Goal: Information Seeking & Learning: Learn about a topic

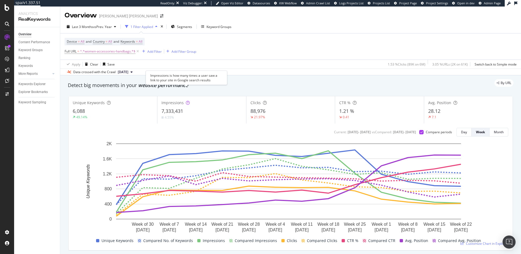
scroll to position [13, 0]
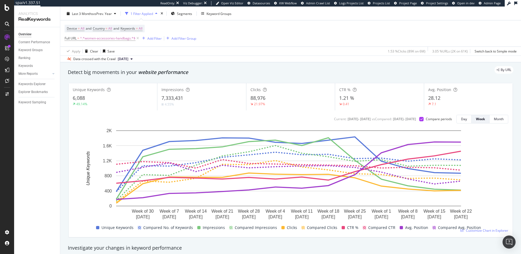
click at [220, 97] on div "7,333,431" at bounding box center [202, 98] width 80 height 7
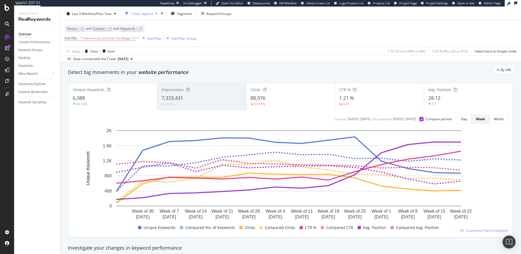
click at [364, 97] on div "1.21 %" at bounding box center [379, 98] width 80 height 7
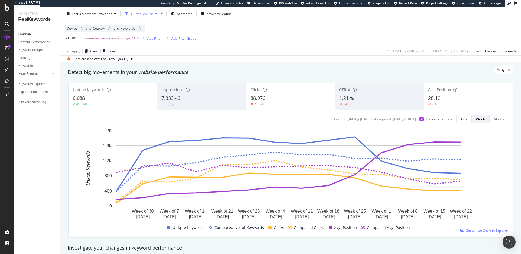
click at [447, 100] on div "28.12" at bounding box center [469, 98] width 80 height 7
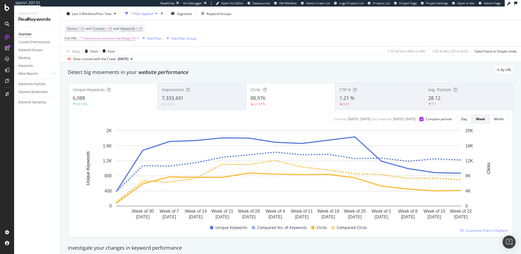
click at [106, 101] on div "6,088" at bounding box center [113, 98] width 81 height 7
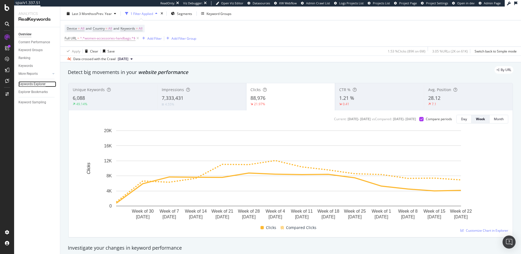
click at [36, 83] on div "Keywords Explorer" at bounding box center [31, 84] width 27 height 6
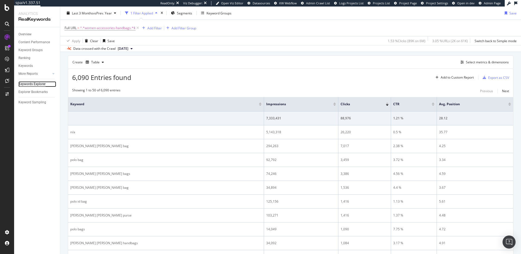
scroll to position [90, 0]
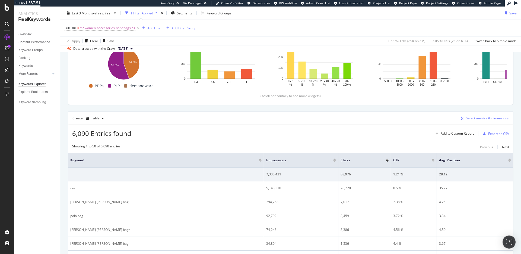
click at [473, 116] on div "Select metrics & dimensions" at bounding box center [487, 118] width 43 height 5
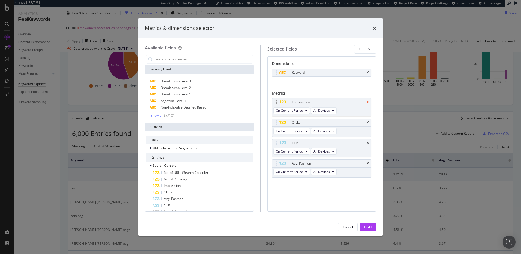
click at [369, 102] on icon "times" at bounding box center [368, 101] width 2 height 3
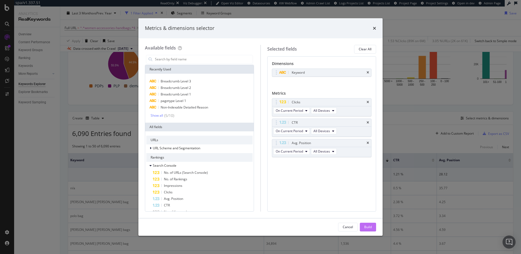
click at [369, 227] on div "Build" at bounding box center [368, 226] width 8 height 5
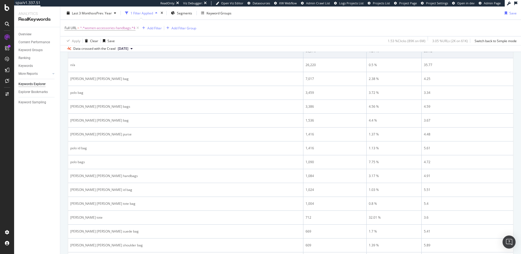
scroll to position [162, 0]
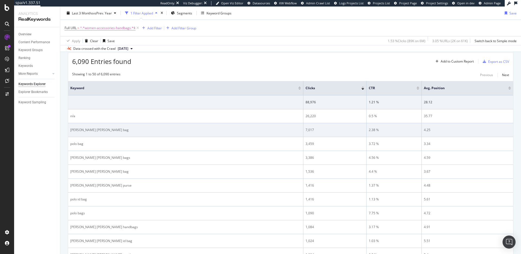
click at [87, 132] on td "[PERSON_NAME] [PERSON_NAME] bag" at bounding box center [185, 130] width 235 height 14
click at [88, 130] on div "[PERSON_NAME] [PERSON_NAME] bag" at bounding box center [185, 129] width 231 height 5
copy div "[PERSON_NAME] [PERSON_NAME] bag"
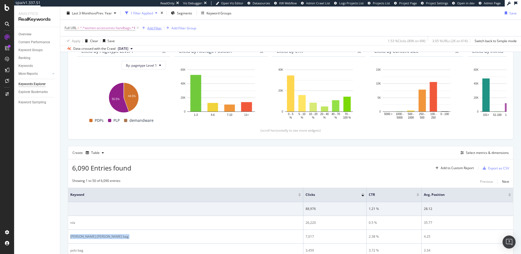
scroll to position [0, 0]
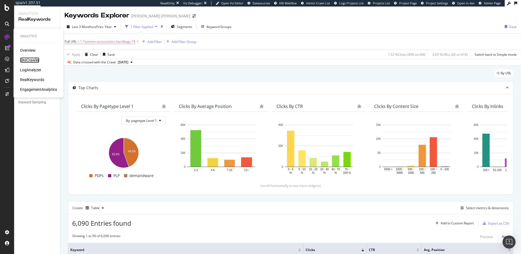
click at [24, 58] on div "SiteCrawler" at bounding box center [29, 59] width 19 height 5
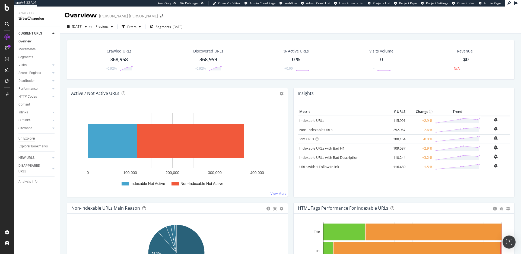
click at [30, 137] on div "Url Explorer" at bounding box center [26, 139] width 17 height 6
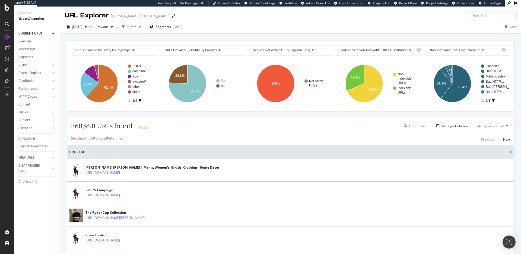
click at [137, 26] on div "Filters" at bounding box center [131, 26] width 9 height 5
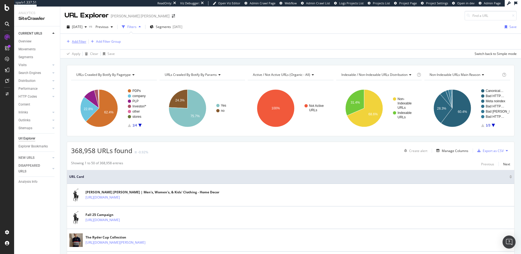
click at [78, 41] on div "Add Filter" at bounding box center [79, 41] width 14 height 5
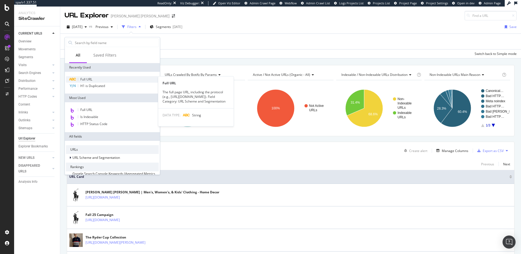
click at [89, 78] on span "Full URL" at bounding box center [86, 79] width 12 height 5
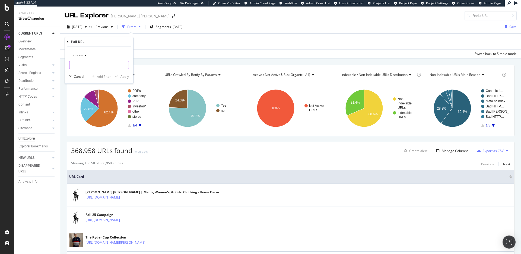
click at [99, 63] on input "text" at bounding box center [99, 65] width 59 height 9
paste input "/women-accessories-handbags"
type input "/women-accessories-handbags"
click at [125, 77] on div "Apply" at bounding box center [125, 76] width 8 height 5
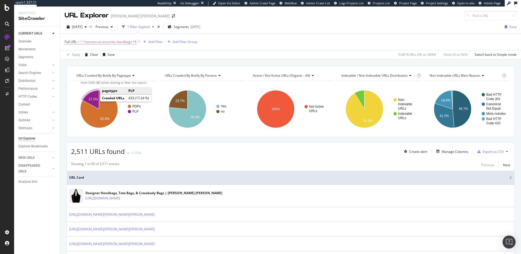
click at [92, 98] on text "17.2%" at bounding box center [93, 99] width 9 height 4
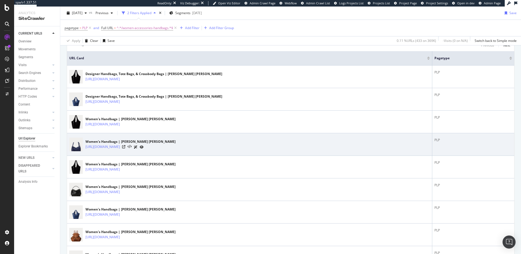
scroll to position [130, 0]
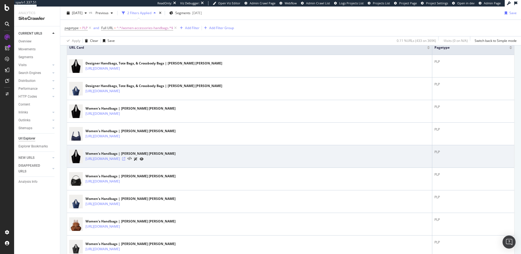
click at [125, 158] on icon at bounding box center [123, 158] width 3 height 3
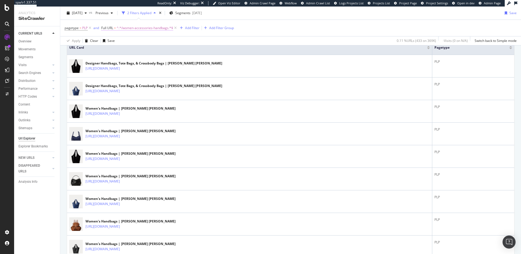
scroll to position [0, 0]
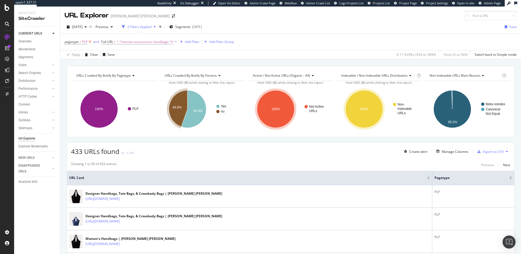
click at [90, 42] on icon at bounding box center [90, 41] width 5 height 5
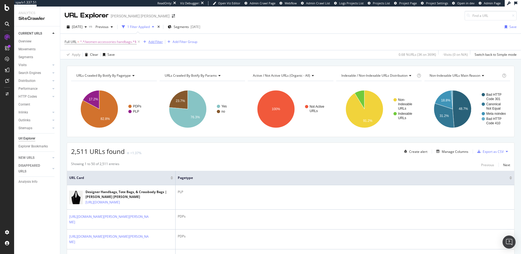
click at [156, 42] on div "Add Filter" at bounding box center [156, 41] width 14 height 5
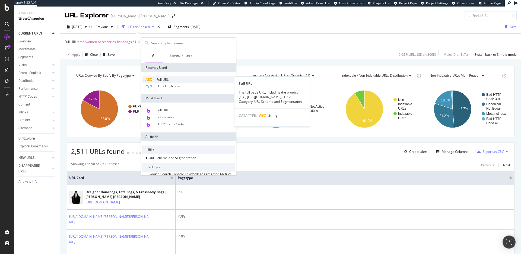
click at [165, 77] on span "Full URL" at bounding box center [163, 79] width 12 height 5
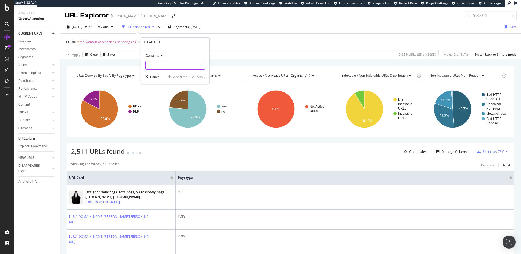
click at [177, 65] on input "text" at bounding box center [175, 65] width 59 height 9
type input "?"
click at [201, 78] on div "Apply" at bounding box center [201, 76] width 8 height 5
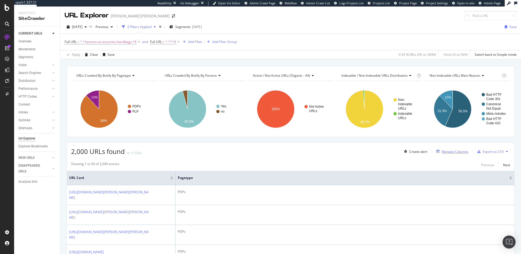
click at [454, 150] on div "Manage Columns" at bounding box center [455, 151] width 27 height 5
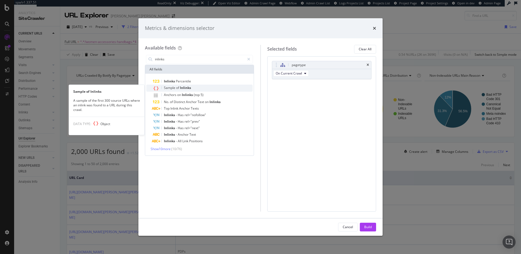
type input "inlinks"
click at [215, 87] on div "Sample of Inlinks" at bounding box center [203, 87] width 100 height 7
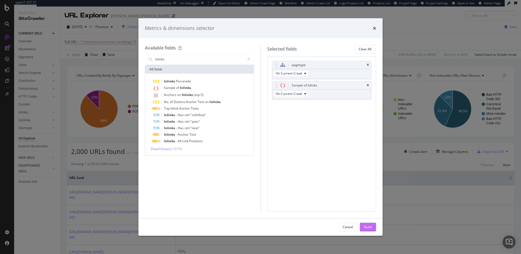
click at [366, 223] on div "Build" at bounding box center [368, 227] width 8 height 8
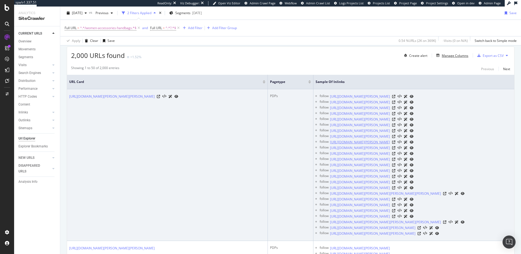
scroll to position [99, 0]
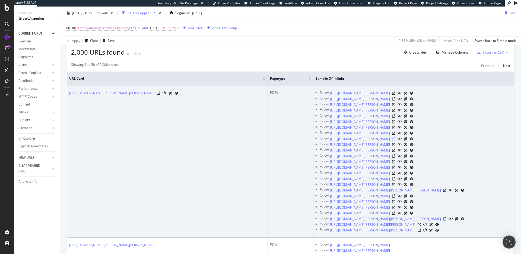
click at [396, 140] on icon at bounding box center [393, 138] width 3 height 3
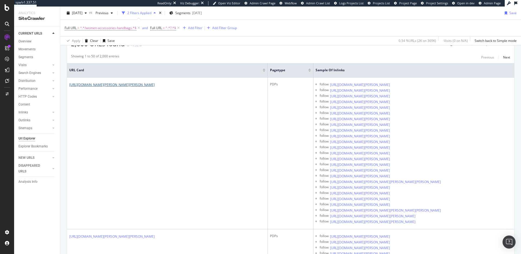
scroll to position [0, 0]
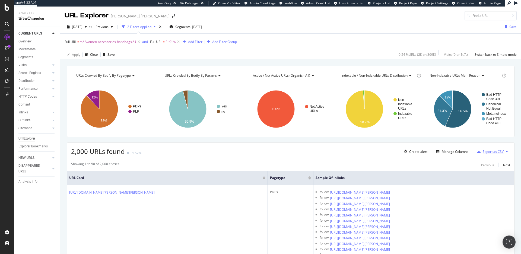
click at [484, 149] on div "Export as CSV" at bounding box center [493, 151] width 21 height 5
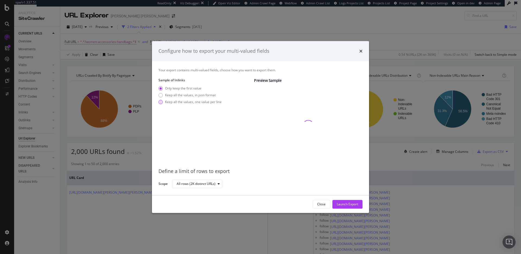
click at [160, 103] on div "modal" at bounding box center [161, 102] width 4 height 4
click at [351, 205] on div "Launch Export" at bounding box center [347, 204] width 21 height 5
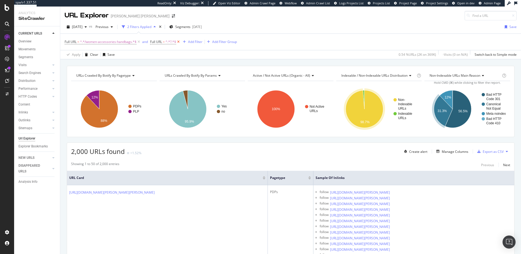
click at [179, 42] on icon at bounding box center [178, 41] width 5 height 5
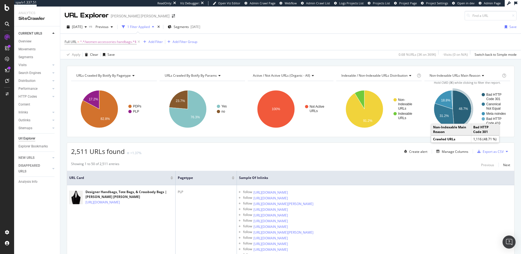
click at [462, 109] on text "48.7%" at bounding box center [463, 109] width 9 height 4
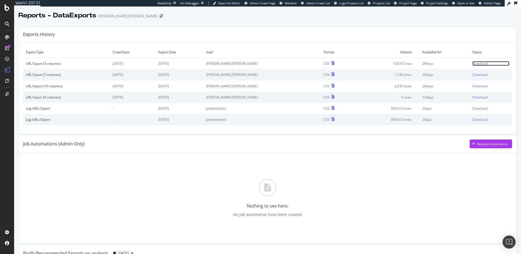
click at [473, 63] on div "Download" at bounding box center [480, 63] width 15 height 5
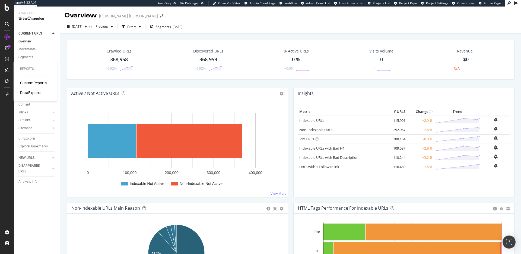
click at [36, 82] on div "CustomReports" at bounding box center [33, 82] width 27 height 5
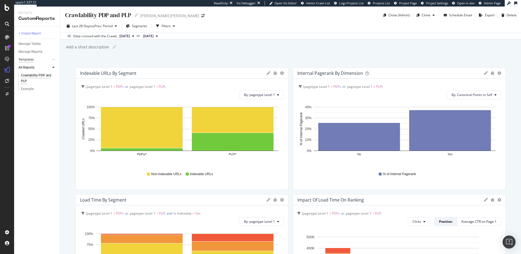
click at [31, 59] on div "Templates" at bounding box center [25, 60] width 15 height 6
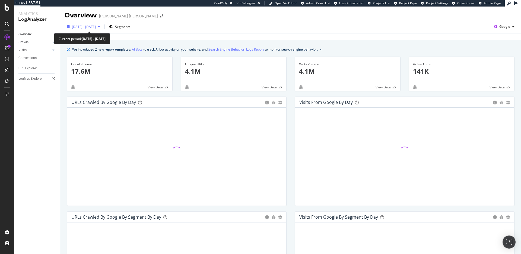
click at [93, 26] on span "2025 Sep. 2nd - Oct. 1st" at bounding box center [84, 26] width 24 height 5
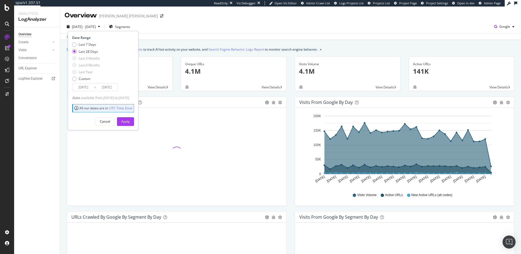
click at [93, 26] on span "2025 Sep. 2nd - Oct. 1st" at bounding box center [84, 26] width 24 height 5
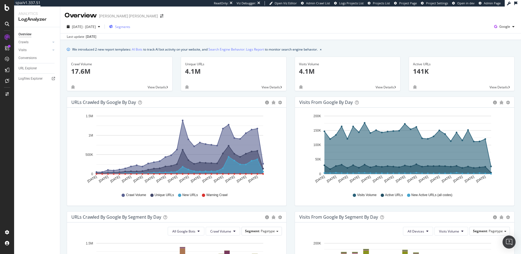
click at [127, 26] on span "Segments" at bounding box center [122, 26] width 15 height 5
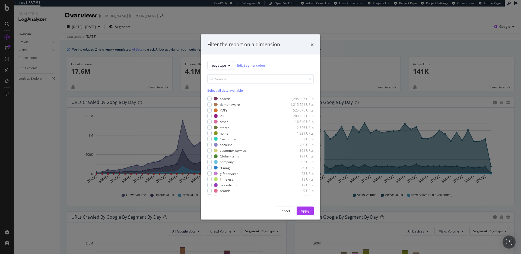
click at [173, 16] on div "Filter the report on a dimension pagetype Edit Segmentation Select all data ava…" at bounding box center [260, 127] width 521 height 254
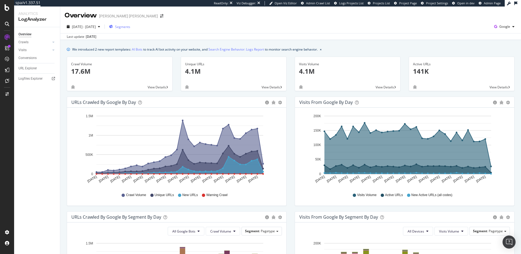
click at [130, 28] on span "Segments" at bounding box center [122, 26] width 15 height 5
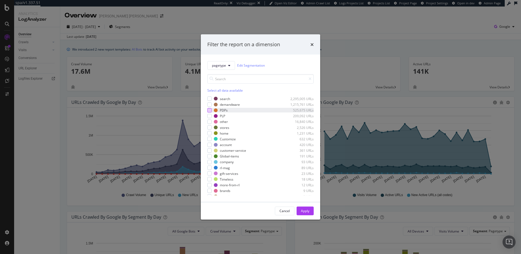
click at [209, 111] on div "modal" at bounding box center [209, 110] width 4 height 4
click at [211, 111] on div "modal" at bounding box center [209, 110] width 4 height 4
click at [225, 63] on span "pagetype" at bounding box center [219, 65] width 14 height 5
click at [284, 63] on div "pagetype Edit Segmentation" at bounding box center [260, 65] width 106 height 9
click at [229, 65] on icon "modal" at bounding box center [229, 65] width 2 height 3
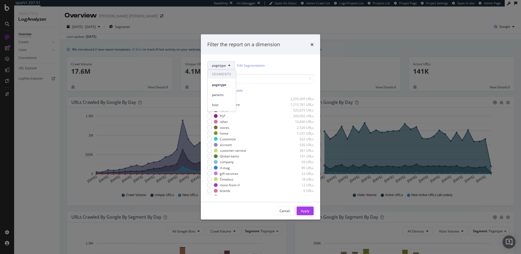
click at [229, 65] on icon "modal" at bounding box center [229, 65] width 2 height 3
click at [295, 55] on div "pagetype Edit Segmentation Select all data available search 2,295,005 URLs dema…" at bounding box center [260, 127] width 119 height 147
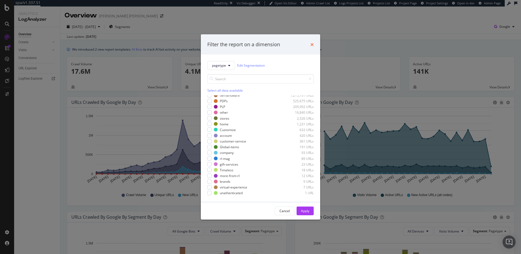
click at [312, 44] on icon "times" at bounding box center [312, 44] width 3 height 4
